Goal: Transaction & Acquisition: Purchase product/service

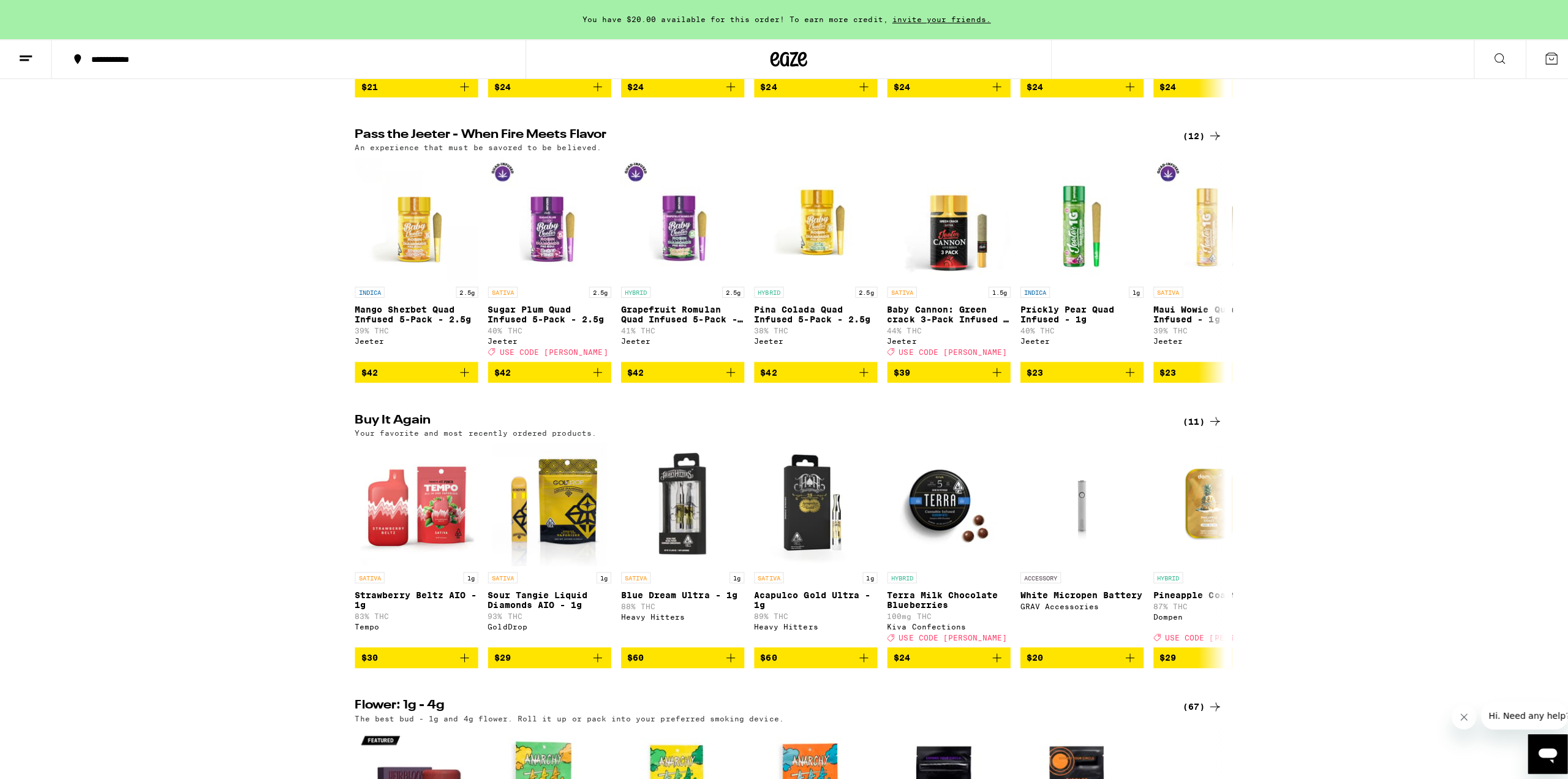
scroll to position [674, 0]
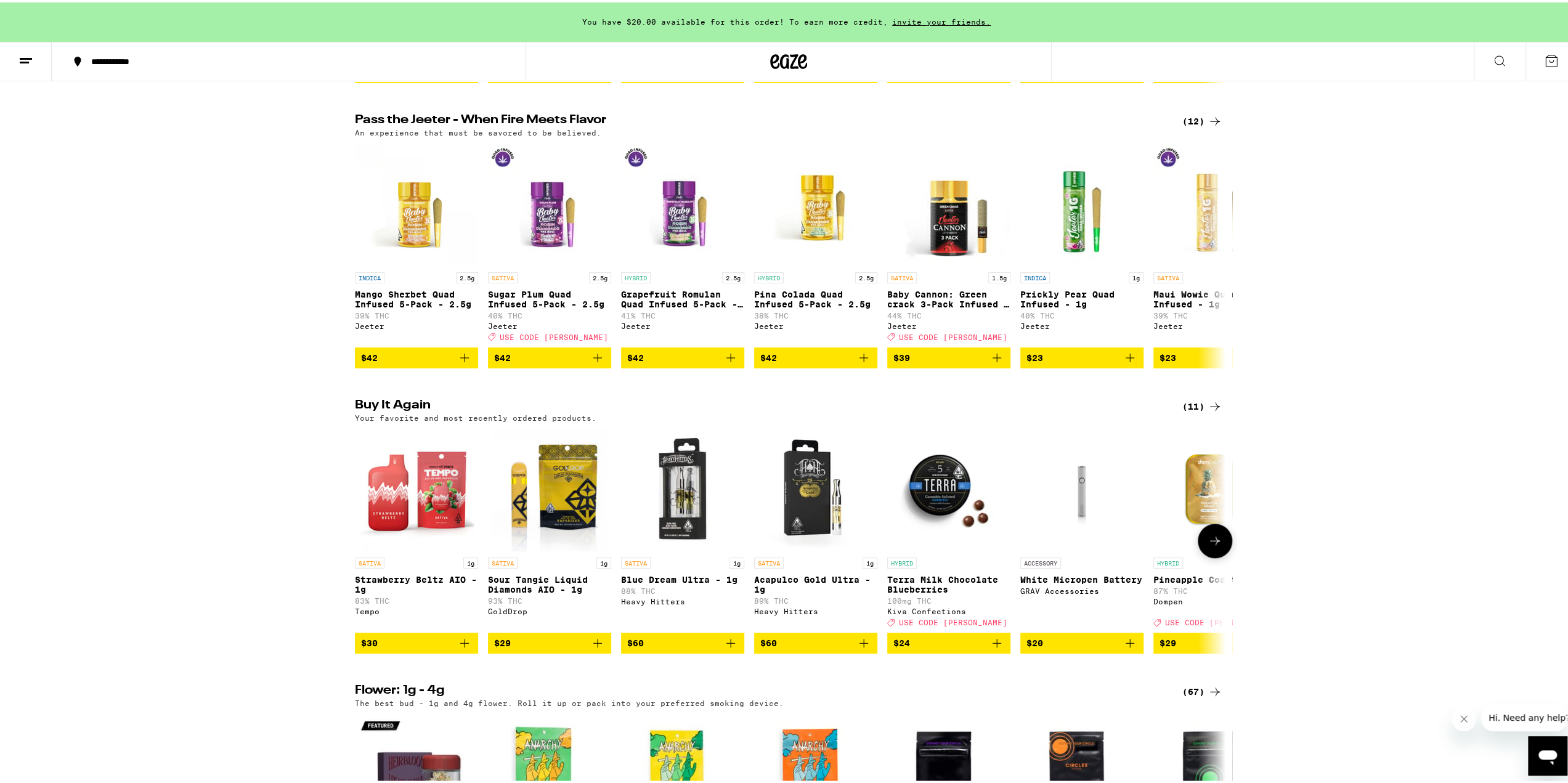
click at [393, 648] on span "$30" at bounding box center [416, 640] width 111 height 15
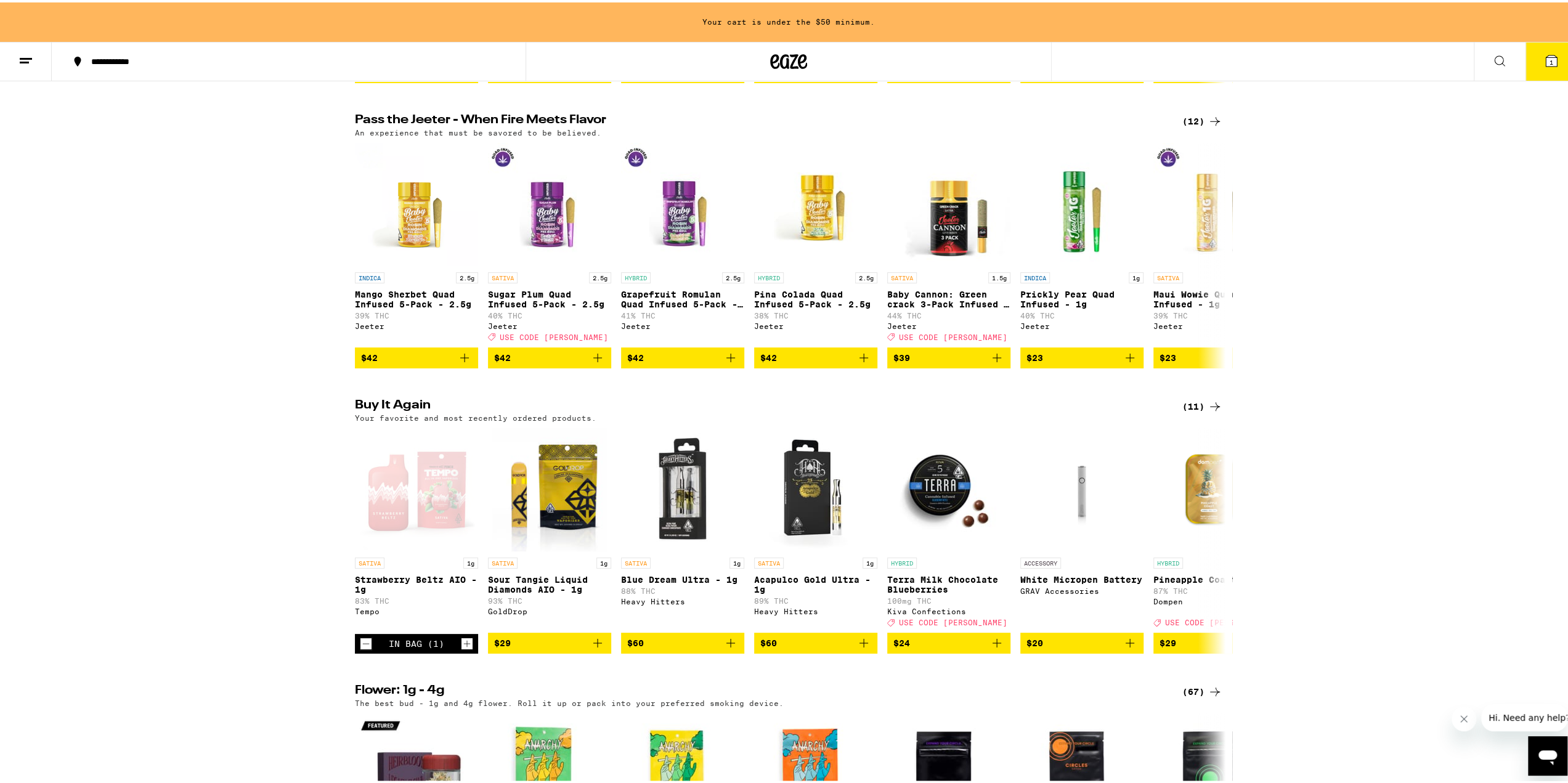
click at [1527, 53] on button "1" at bounding box center [1551, 59] width 52 height 38
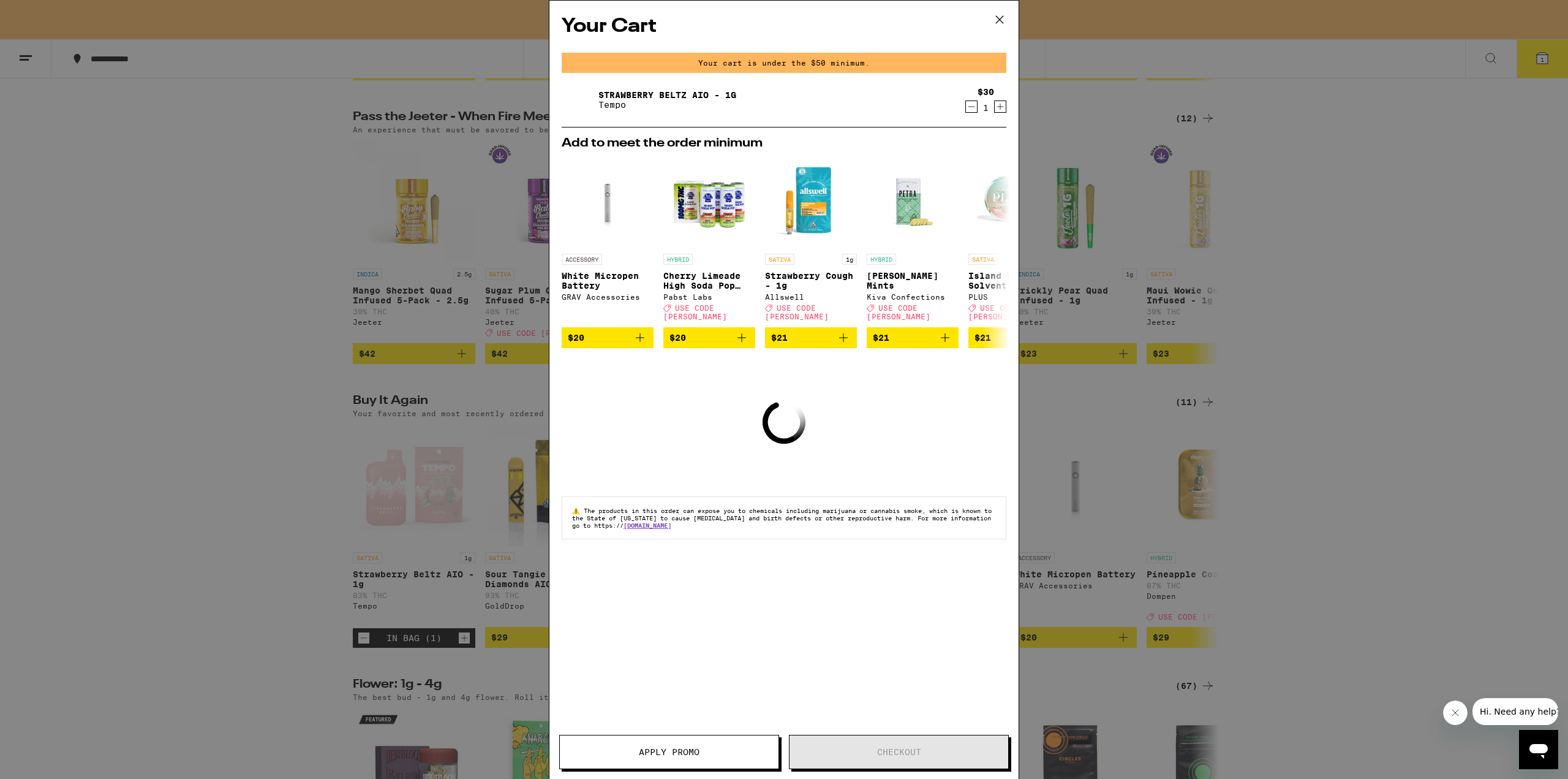
click at [998, 105] on icon "Increment" at bounding box center [1000, 107] width 11 height 15
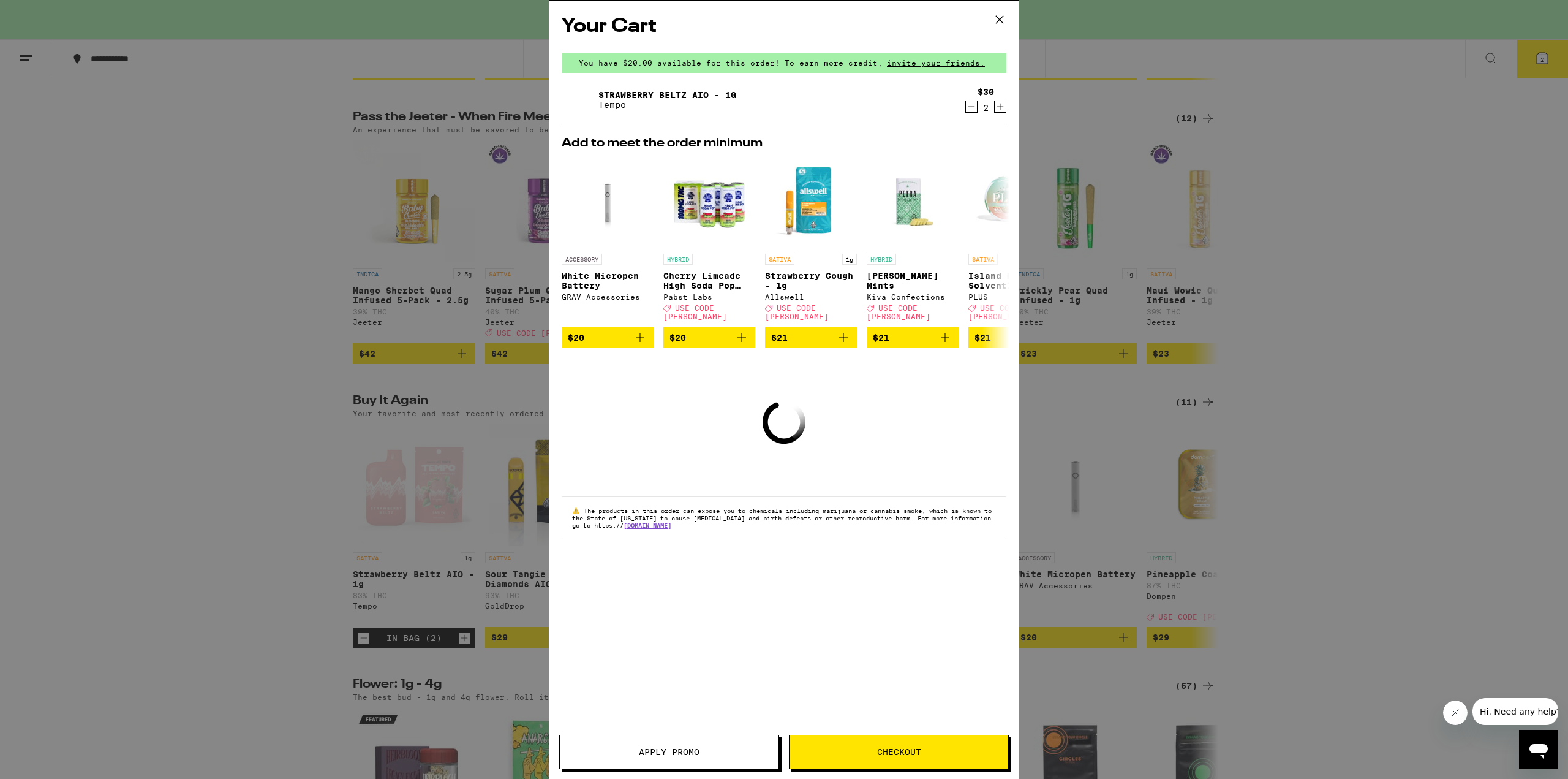
click at [840, 750] on span "Checkout" at bounding box center [899, 752] width 219 height 9
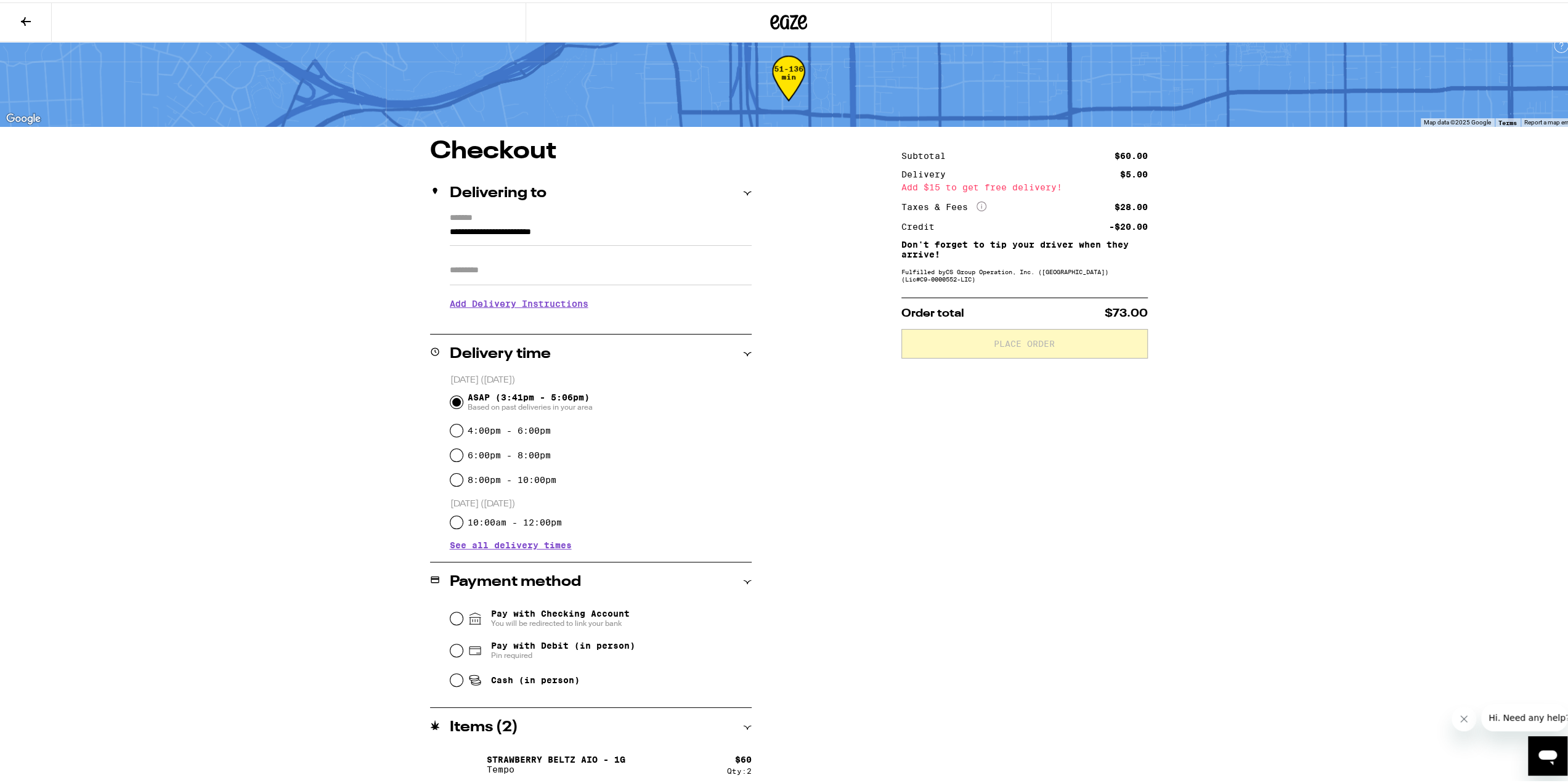
scroll to position [18, 0]
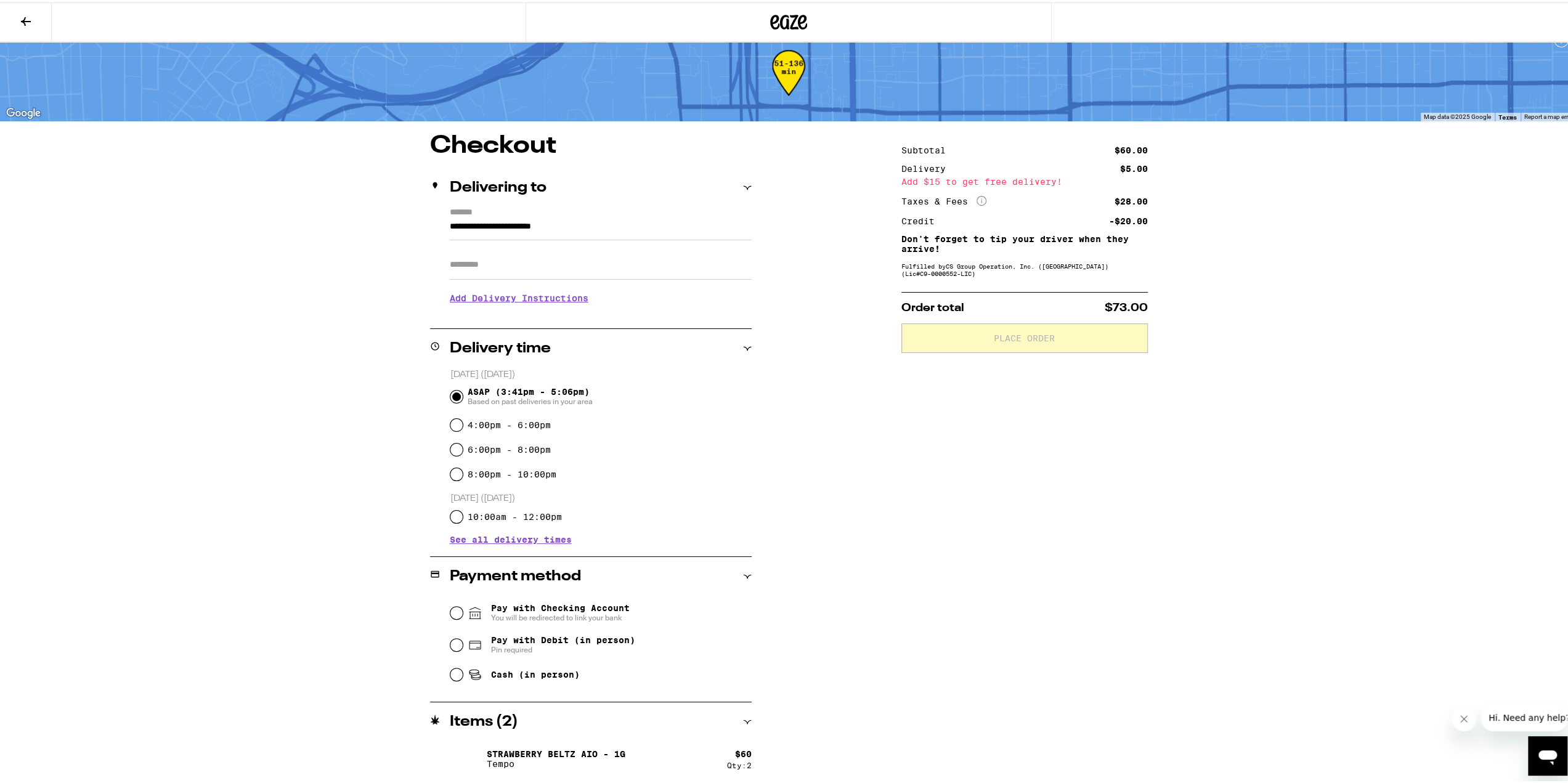
click at [552, 649] on span "Pin required" at bounding box center [563, 647] width 144 height 10
click at [463, 649] on input "Pay with Debit (in person) Pin required" at bounding box center [456, 642] width 12 height 12
radio input "true"
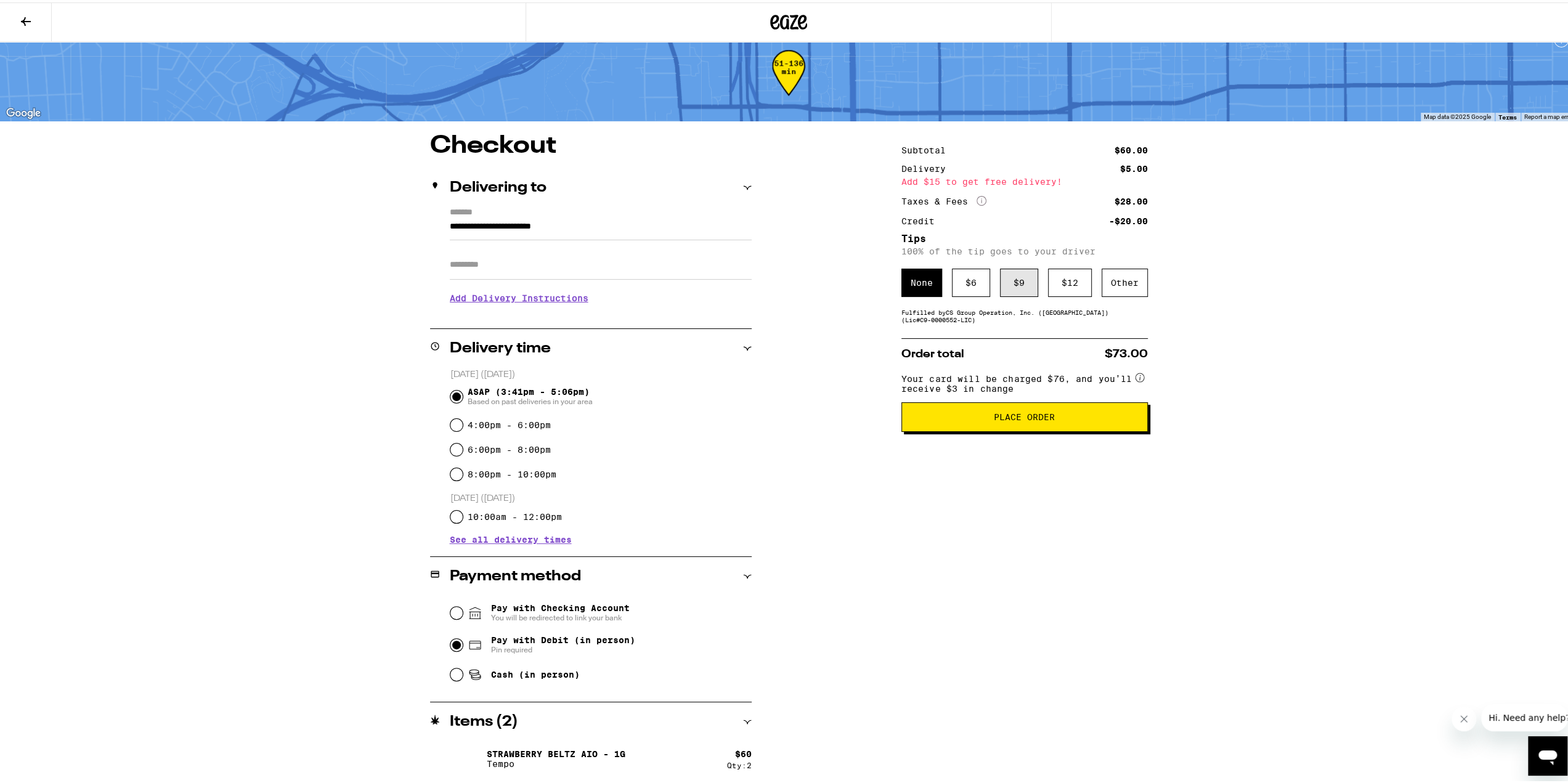
click at [1011, 287] on div "$ 9" at bounding box center [1018, 280] width 38 height 28
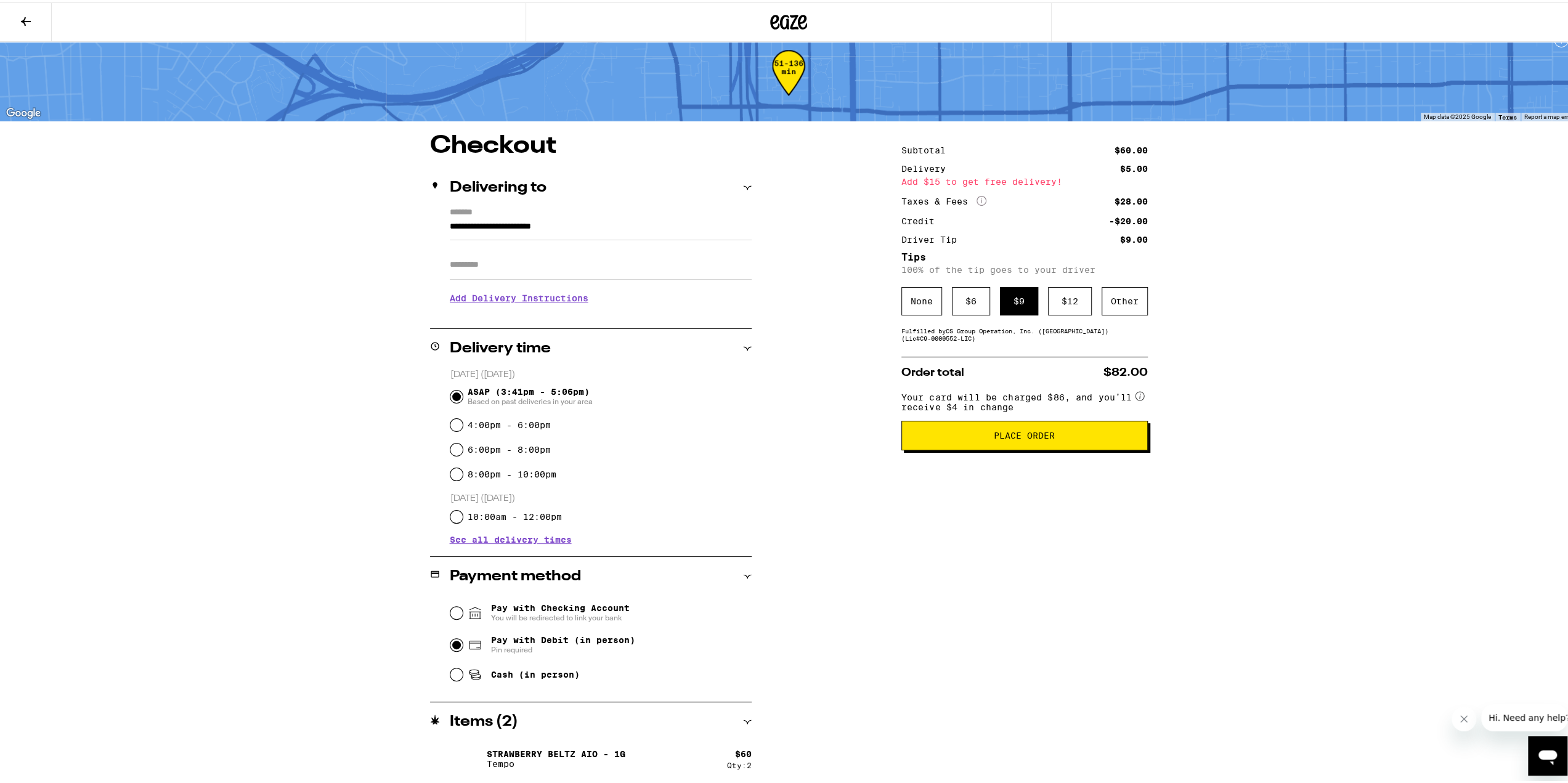
click at [949, 448] on button "Place Order" at bounding box center [1024, 433] width 246 height 29
